Goal: Task Accomplishment & Management: Use online tool/utility

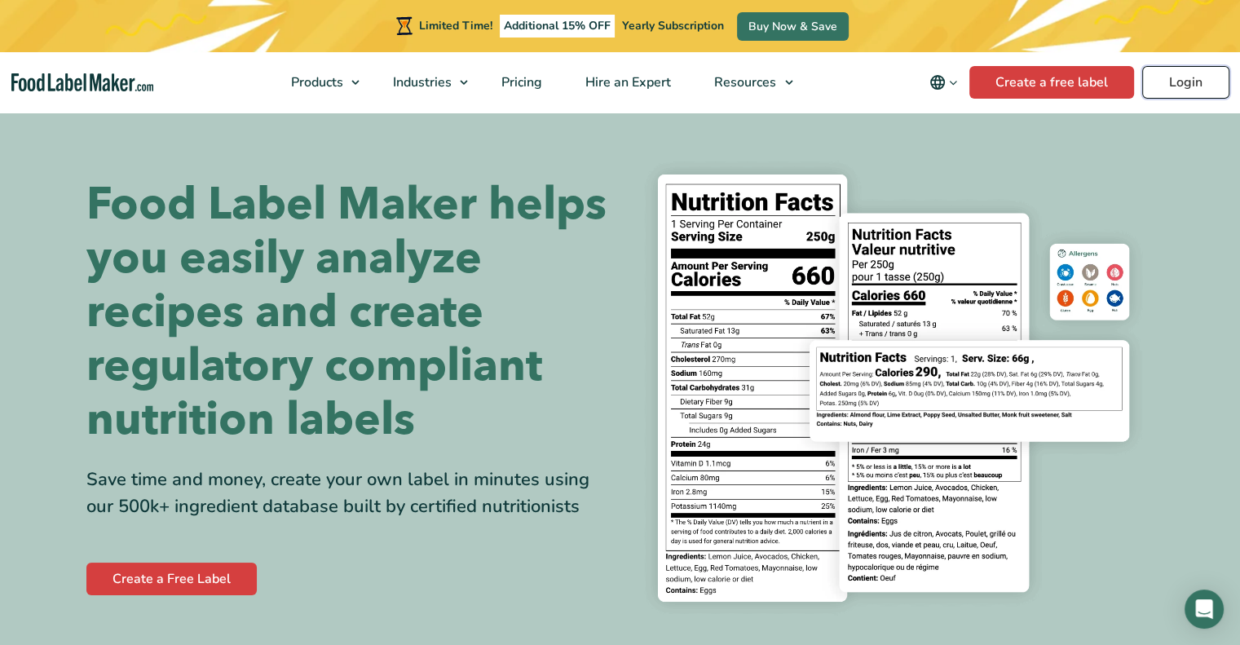
click at [1196, 86] on link "Login" at bounding box center [1185, 82] width 87 height 33
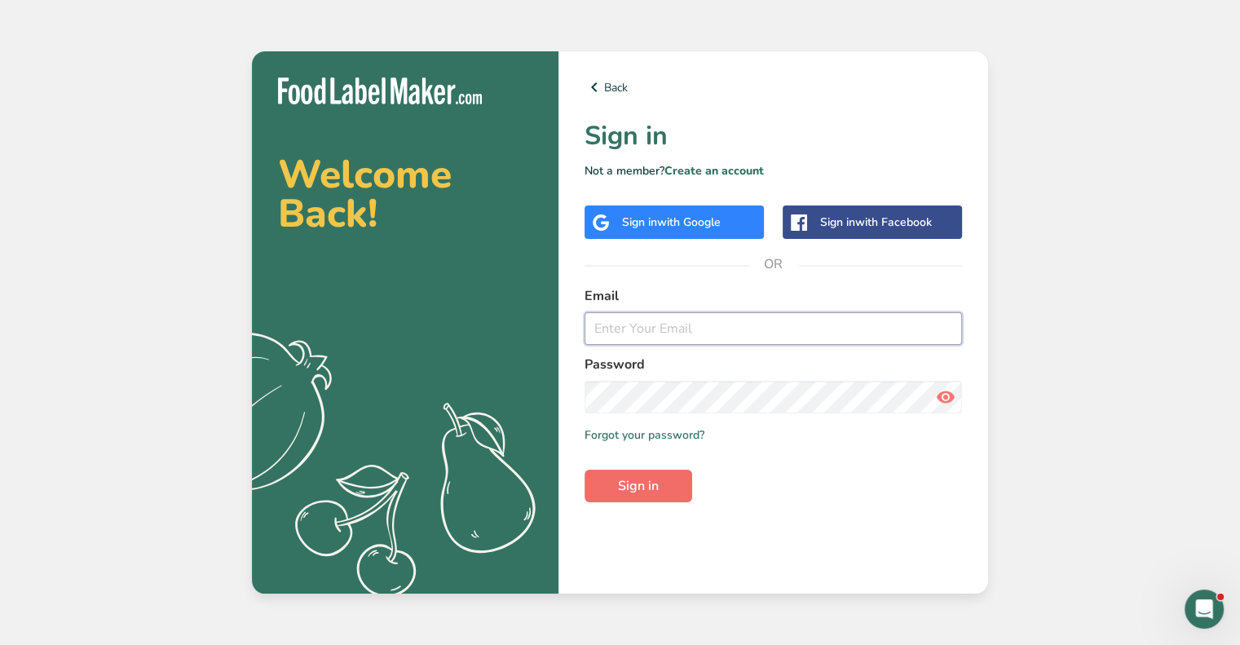
type input "[EMAIL_ADDRESS][DOMAIN_NAME]"
click at [625, 489] on span "Sign in" at bounding box center [638, 486] width 41 height 20
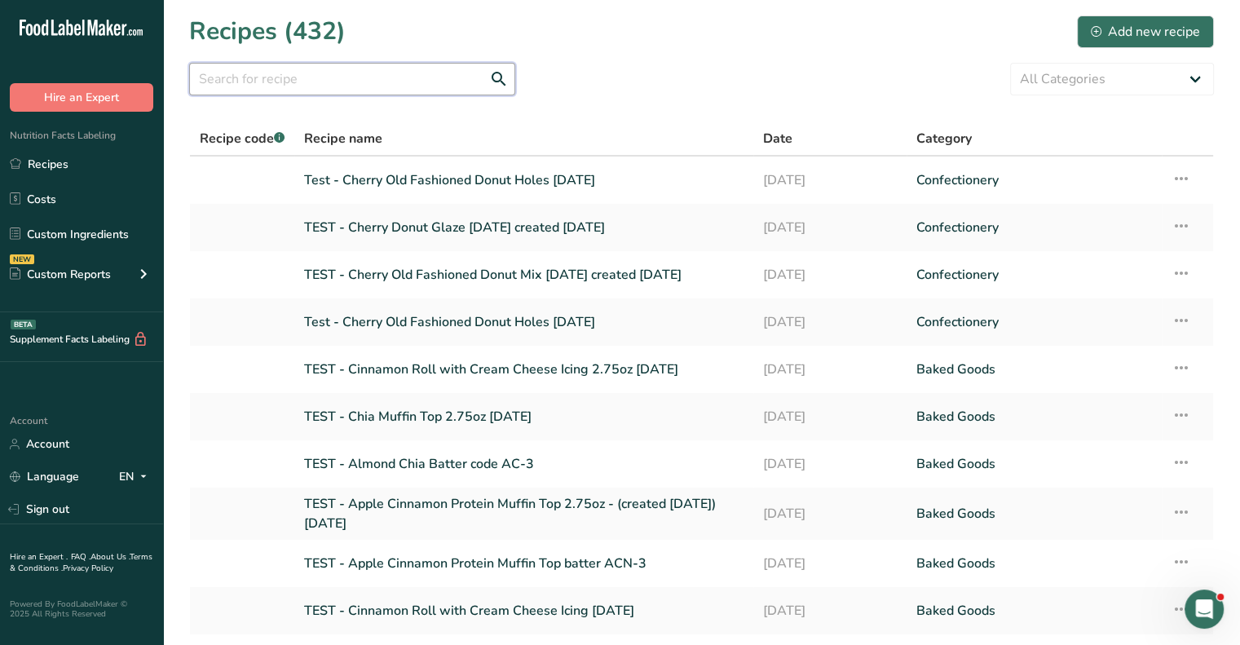
click at [287, 79] on input "text" at bounding box center [352, 79] width 326 height 33
type input "t"
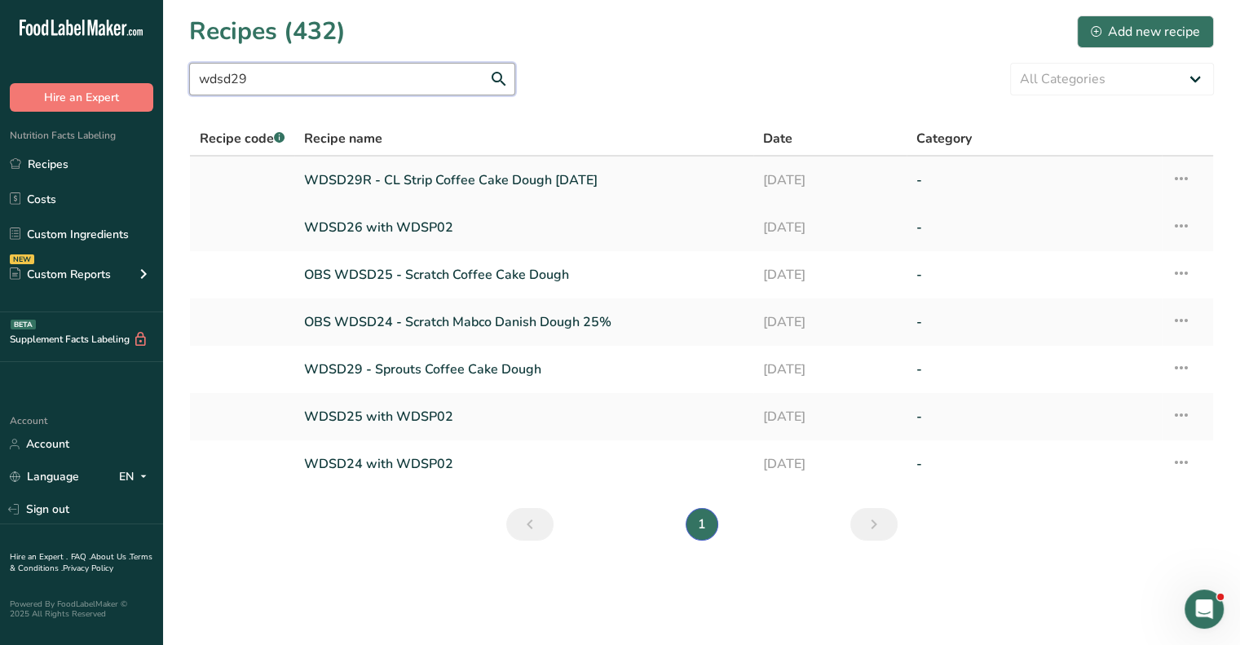
type input "wdsd29"
click at [416, 167] on link "WDSD29R - CL Strip Coffee Cake Dough [DATE]" at bounding box center [523, 180] width 439 height 34
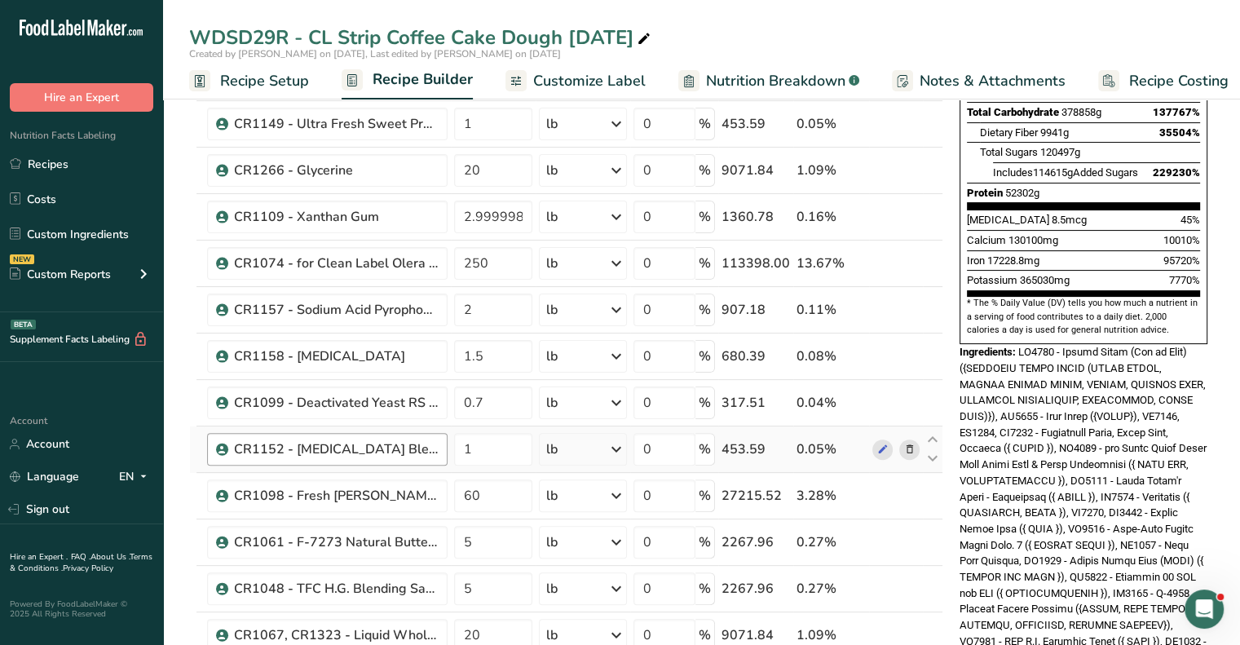
scroll to position [408, 0]
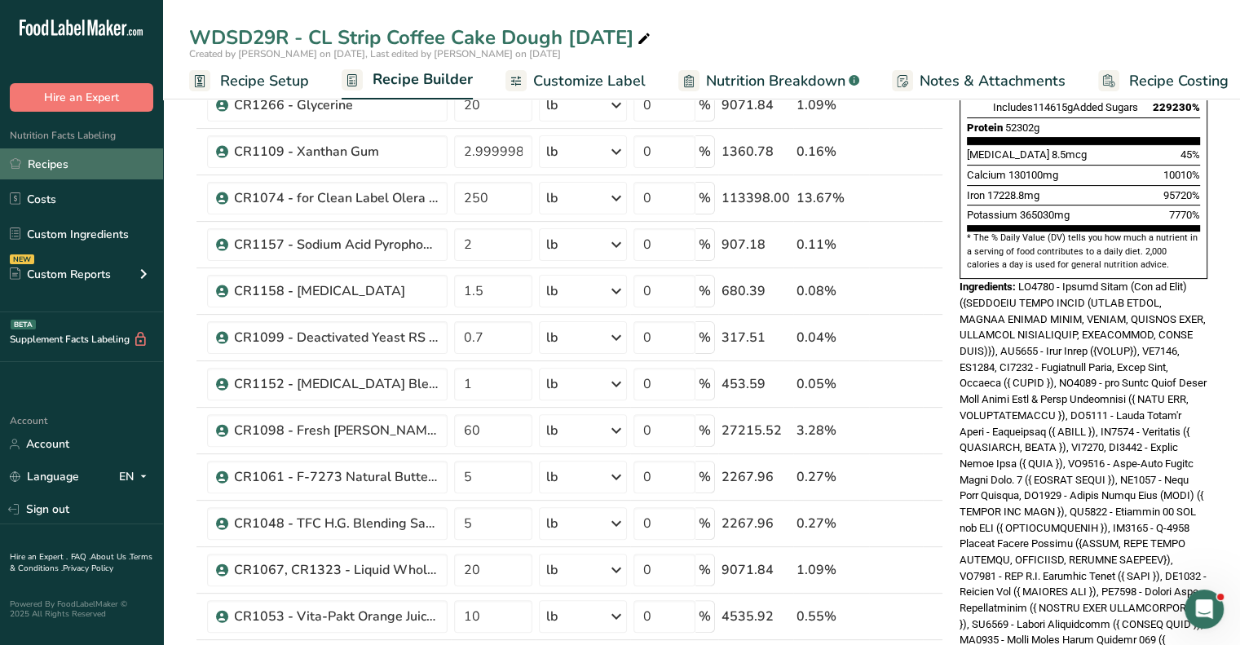
click at [71, 154] on link "Recipes" at bounding box center [81, 163] width 163 height 31
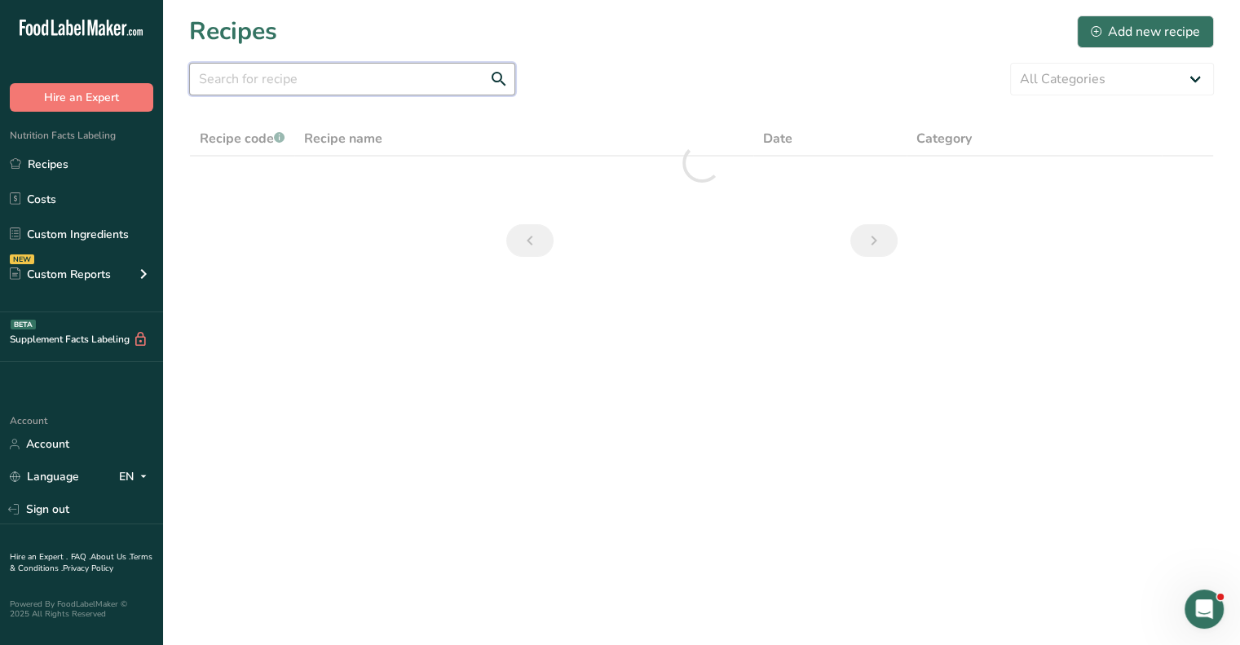
click at [274, 76] on input "text" at bounding box center [352, 79] width 326 height 33
type input "t"
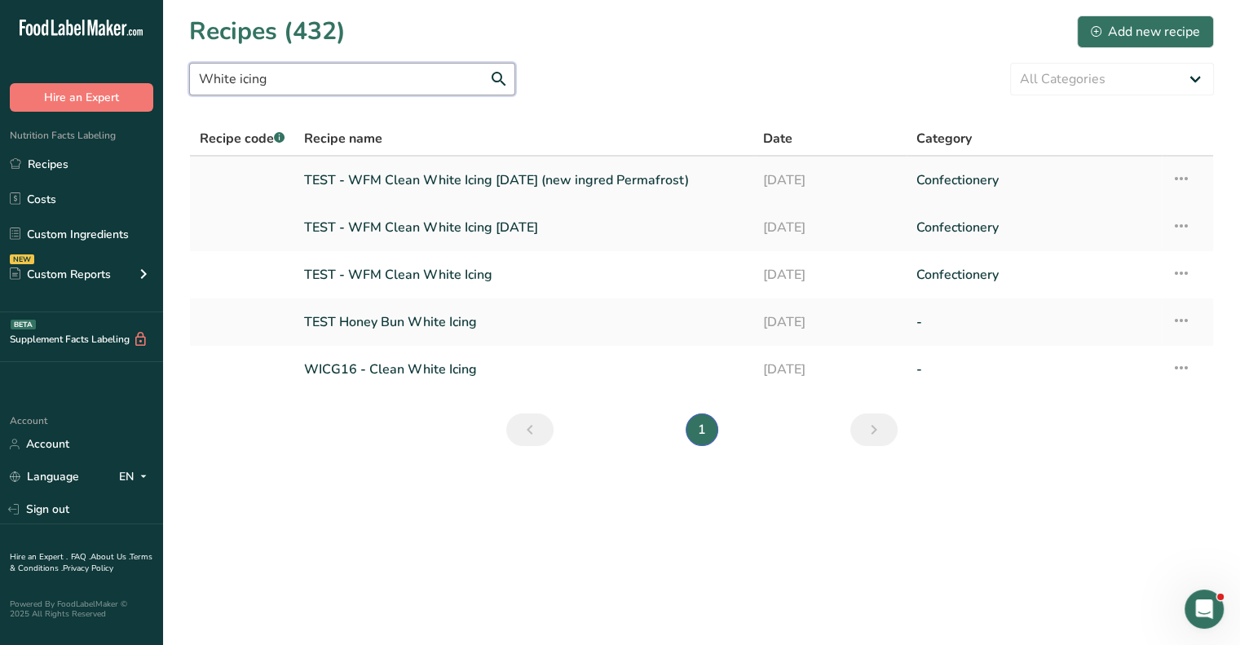
type input "White icing"
click at [415, 173] on link "TEST - WFM Clean White Icing [DATE] (new ingred Permafrost)" at bounding box center [523, 180] width 439 height 34
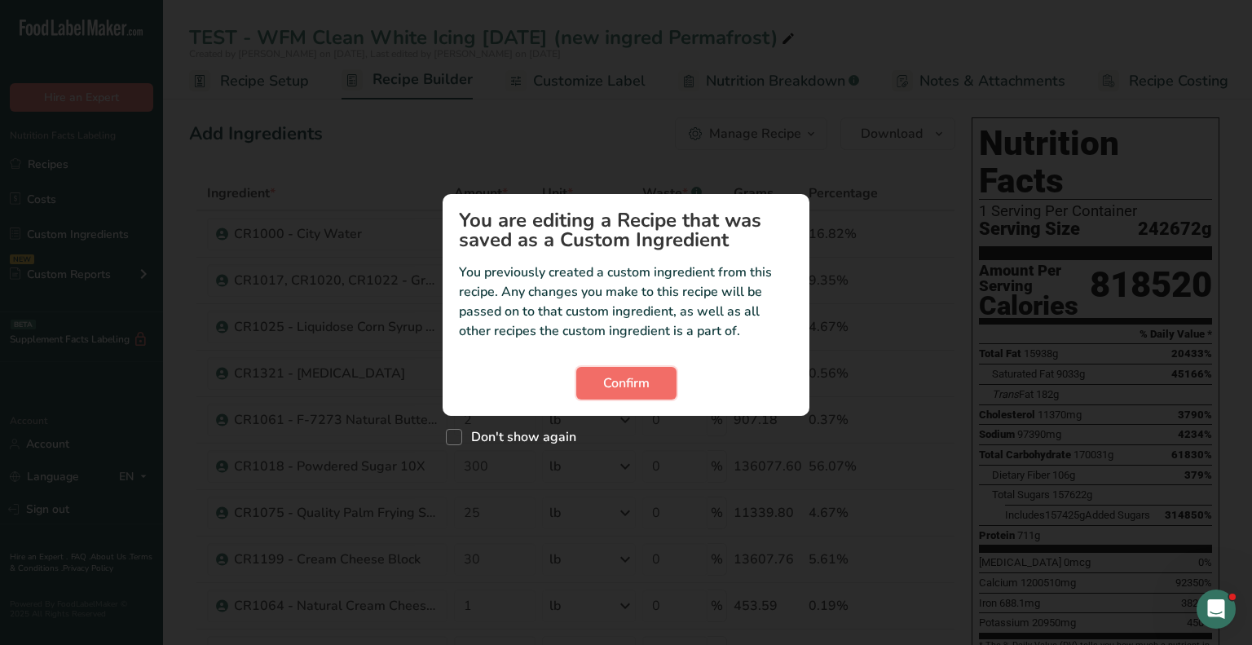
click at [634, 386] on span "Confirm" at bounding box center [626, 383] width 46 height 20
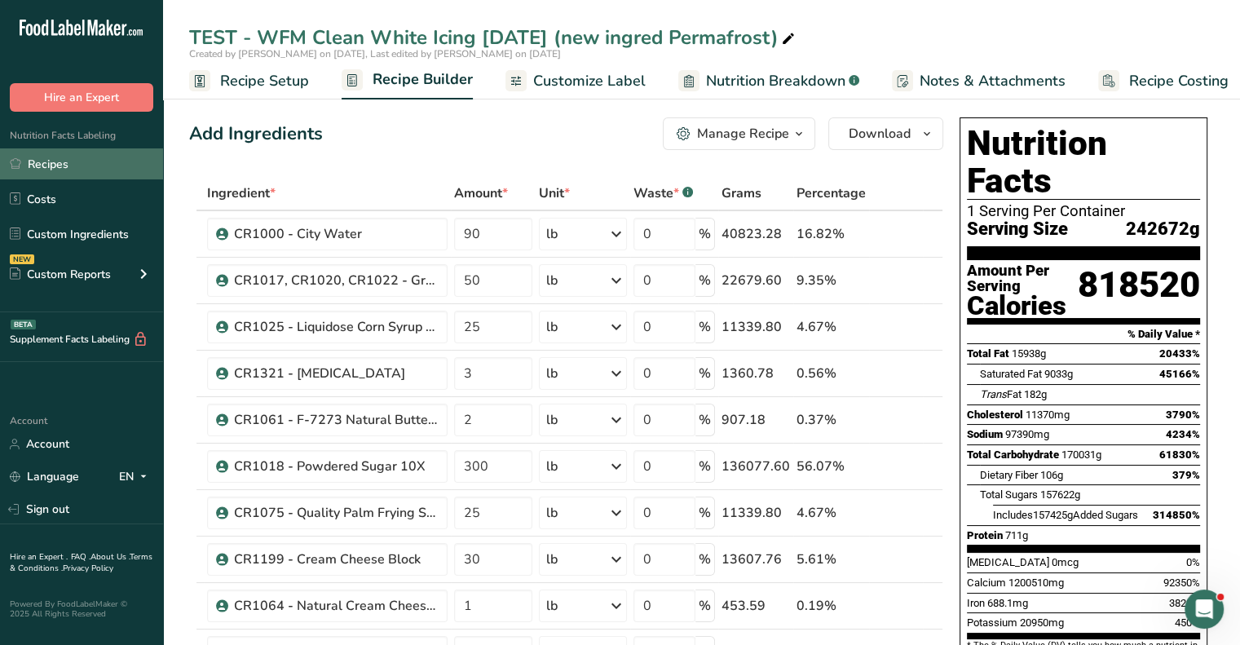
click at [47, 159] on link "Recipes" at bounding box center [81, 163] width 163 height 31
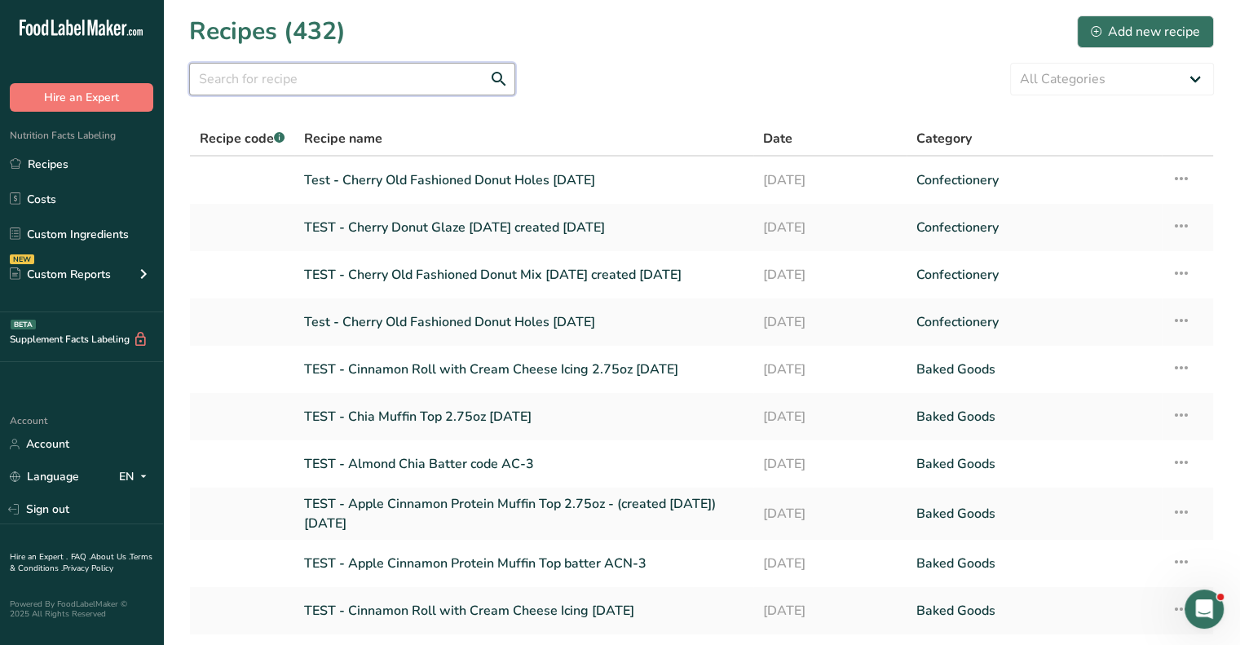
click at [282, 81] on input "text" at bounding box center [352, 79] width 326 height 33
